Goal: Information Seeking & Learning: Learn about a topic

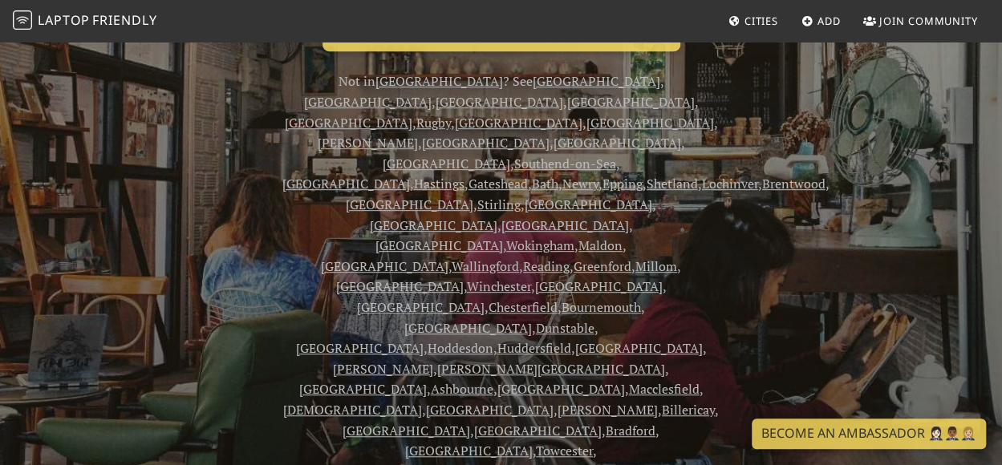
scroll to position [345, 0]
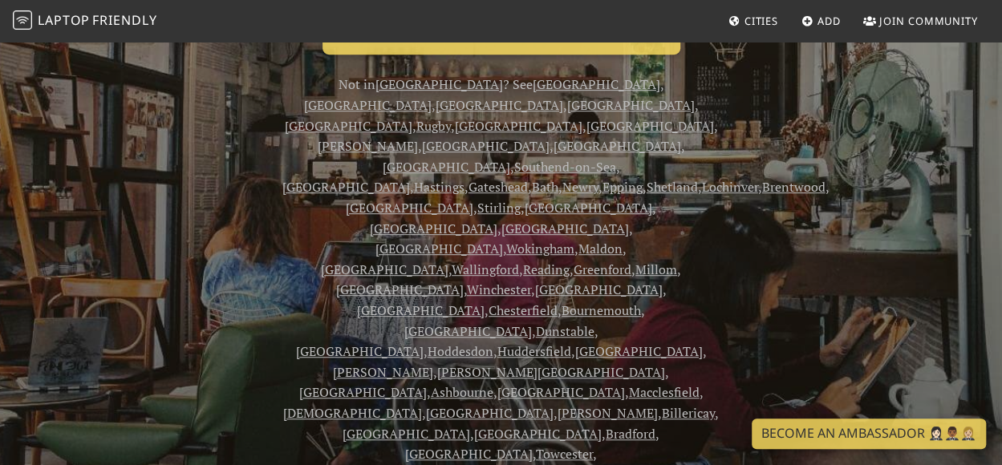
click at [424, 343] on link "Southampton" at bounding box center [360, 352] width 128 height 18
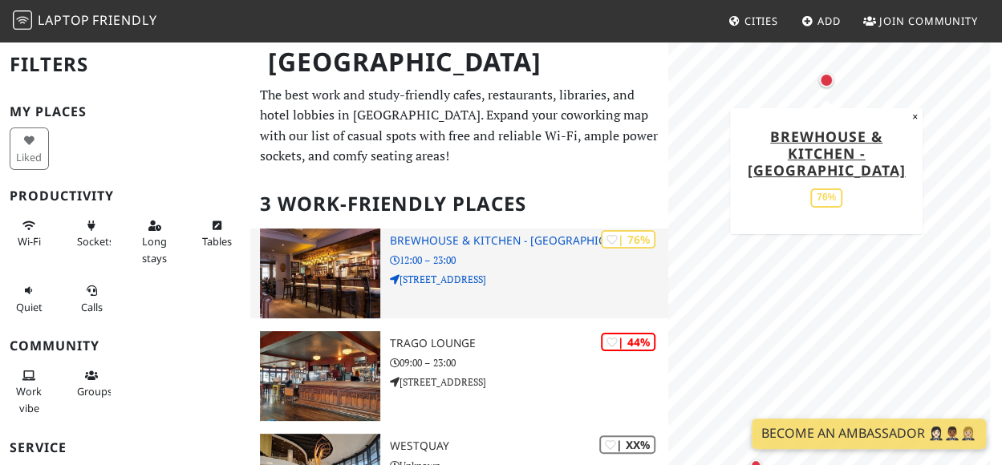
click at [335, 285] on img at bounding box center [320, 274] width 120 height 90
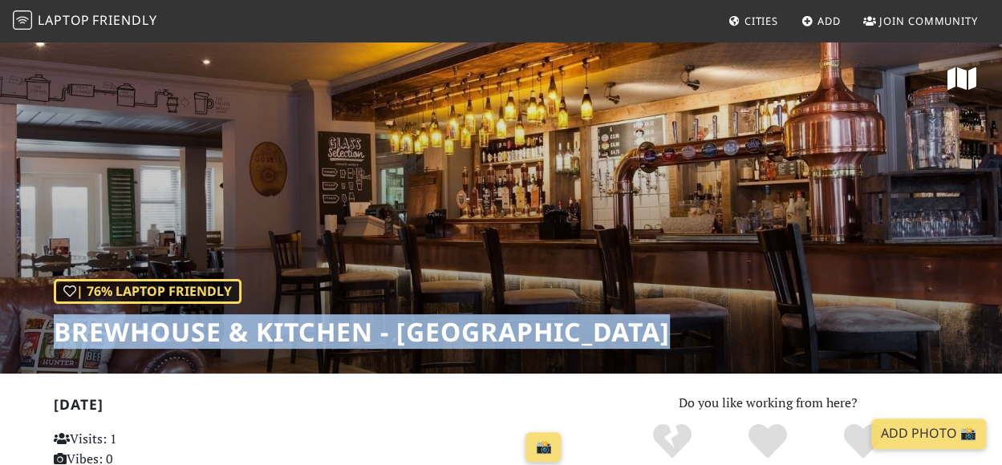
drag, startPoint x: 0, startPoint y: 0, endPoint x: 928, endPoint y: 156, distance: 941.3
click at [928, 156] on div "| 76% Laptop Friendly Brewhouse & Kitchen - Southampton" at bounding box center [501, 207] width 1002 height 334
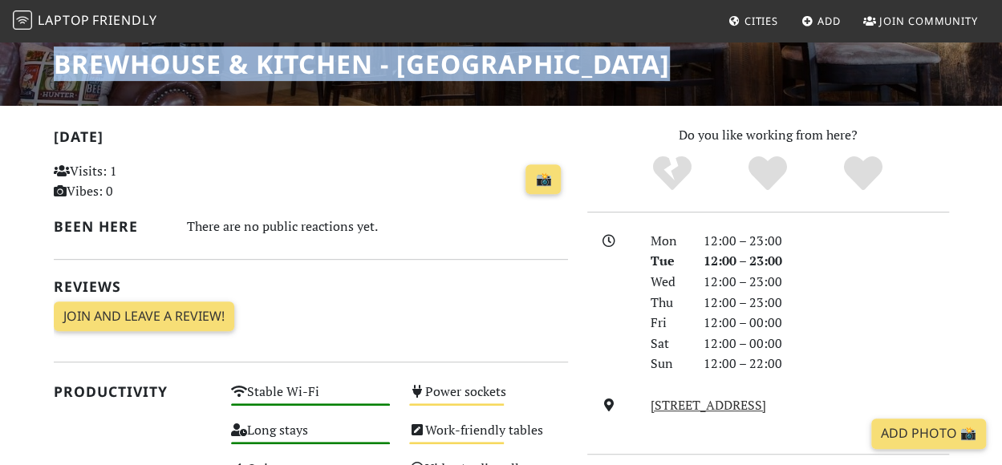
scroll to position [265, 0]
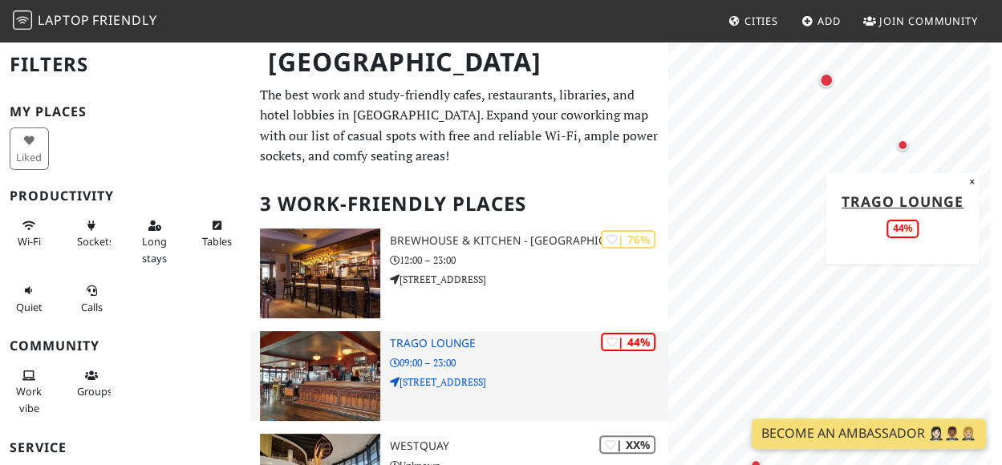
click at [313, 357] on img at bounding box center [320, 376] width 120 height 90
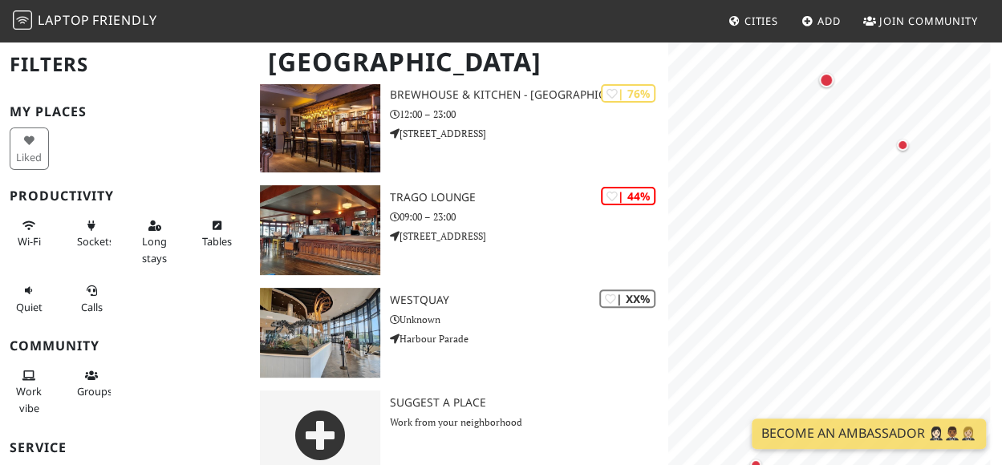
scroll to position [151, 0]
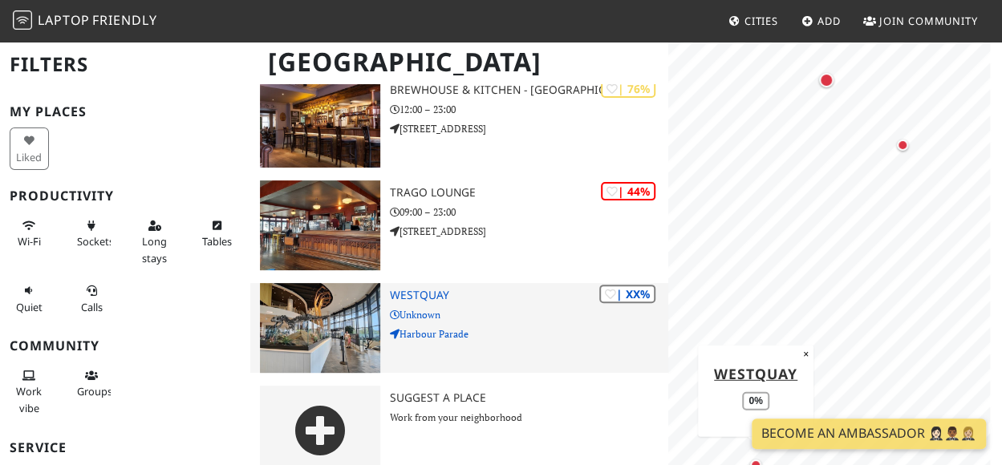
click at [327, 351] on img at bounding box center [320, 328] width 120 height 90
